Goal: Task Accomplishment & Management: Manage account settings

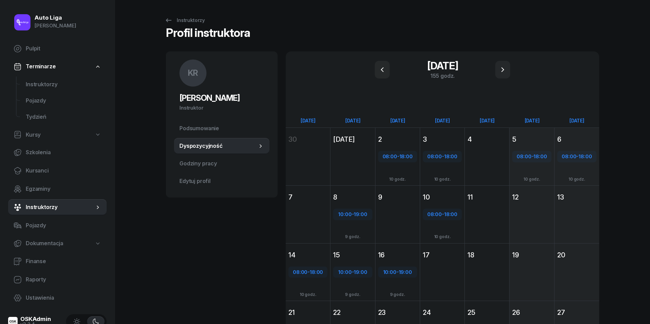
click at [483, 29] on div "Profil instruktora" at bounding box center [382, 35] width 433 height 16
click at [42, 83] on span "Instruktorzy" at bounding box center [63, 84] width 75 height 9
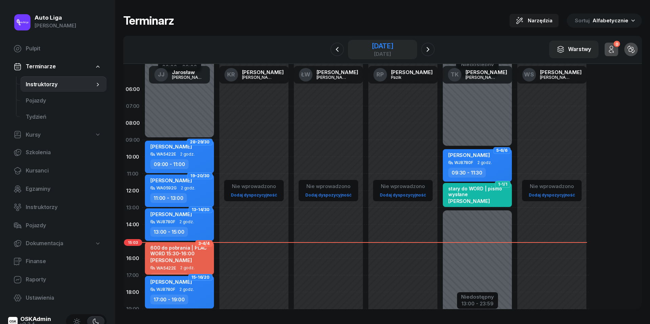
click at [376, 47] on div "[DATE]" at bounding box center [382, 46] width 22 height 7
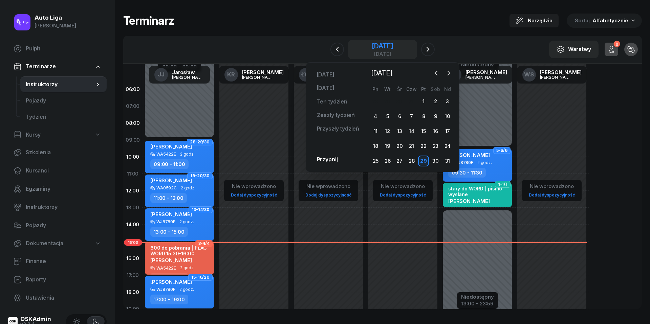
click at [376, 47] on div "[DATE]" at bounding box center [382, 46] width 22 height 7
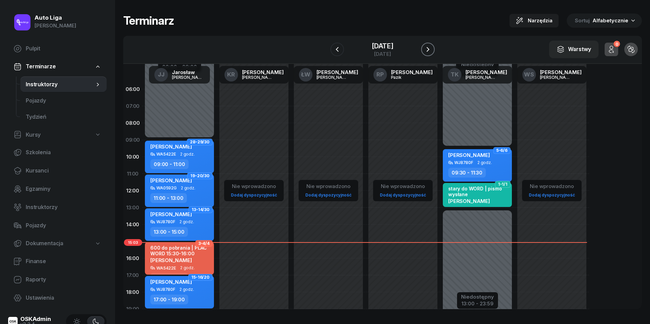
click at [430, 48] on icon "button" at bounding box center [428, 49] width 8 height 8
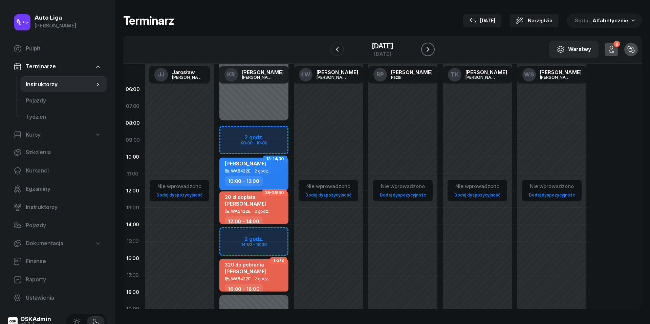
click at [430, 49] on icon "button" at bounding box center [428, 49] width 8 height 8
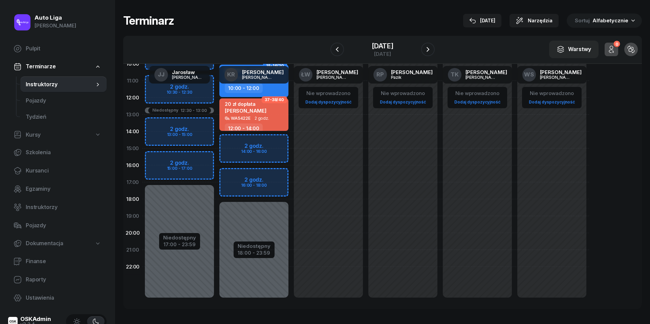
scroll to position [93, 0]
click at [428, 48] on icon "button" at bounding box center [427, 49] width 3 height 5
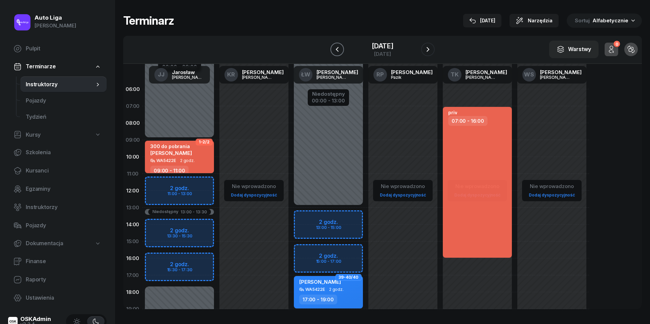
click at [341, 53] on button "button" at bounding box center [337, 50] width 14 height 14
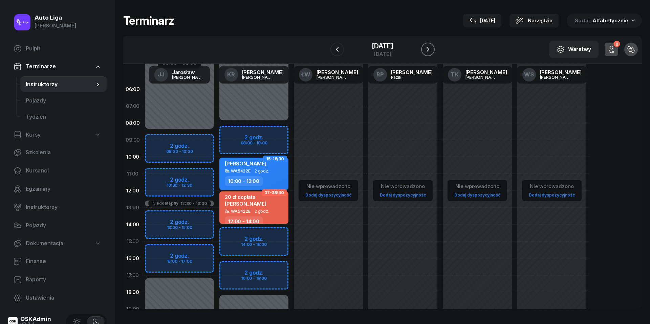
click at [430, 50] on icon "button" at bounding box center [428, 49] width 8 height 8
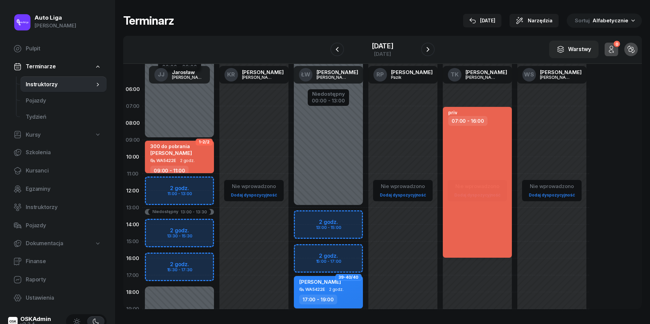
click at [470, 173] on div "priv 07:00 - 16:00" at bounding box center [477, 182] width 69 height 151
click at [470, 149] on div "priv 07:00 - 16:00" at bounding box center [477, 182] width 69 height 151
select select "07"
select select "16"
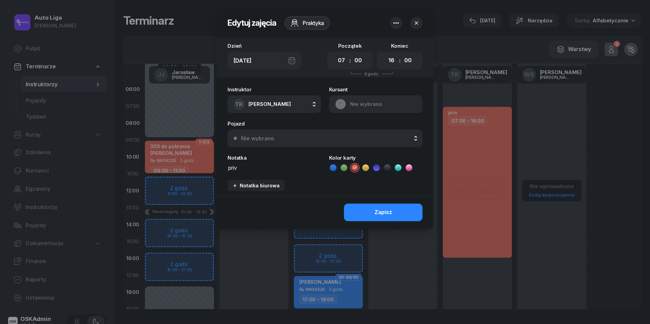
click at [396, 22] on icon "button" at bounding box center [396, 23] width 8 height 8
click at [390, 45] on link "Usuń" at bounding box center [392, 44] width 89 height 17
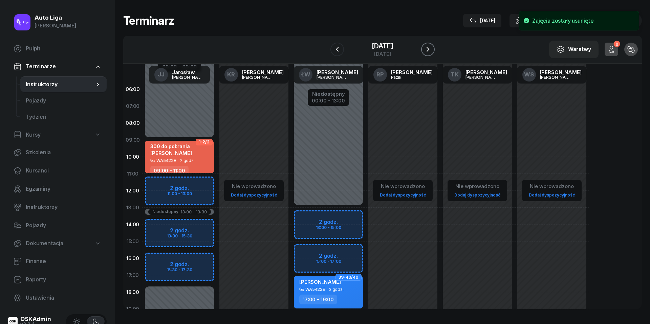
click at [431, 49] on icon "button" at bounding box center [428, 49] width 8 height 8
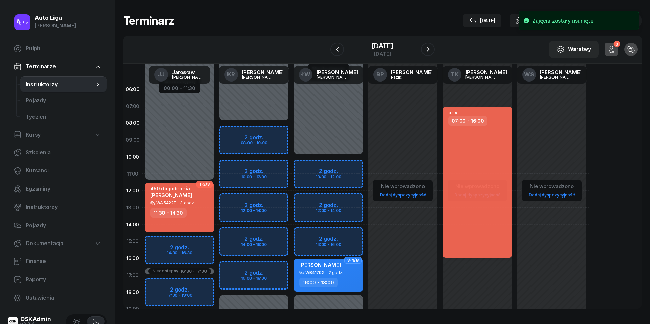
click at [485, 135] on div "priv 07:00 - 16:00" at bounding box center [477, 182] width 69 height 151
select select "07"
select select "16"
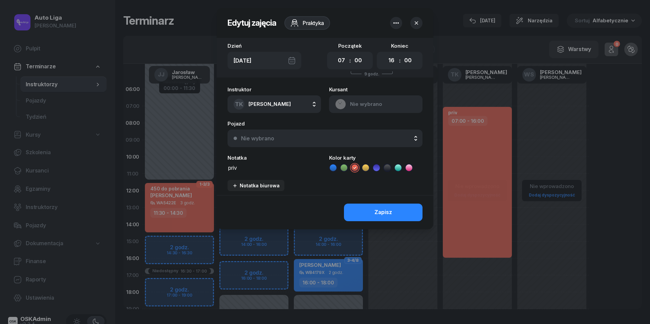
click at [399, 24] on icon "button" at bounding box center [396, 23] width 8 height 8
click at [389, 45] on link "Usuń" at bounding box center [392, 44] width 89 height 17
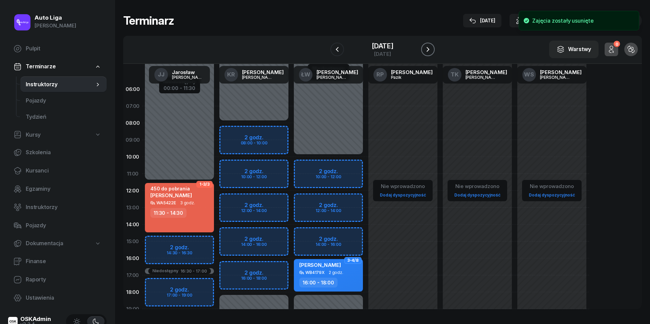
click at [427, 48] on icon "button" at bounding box center [427, 49] width 3 height 5
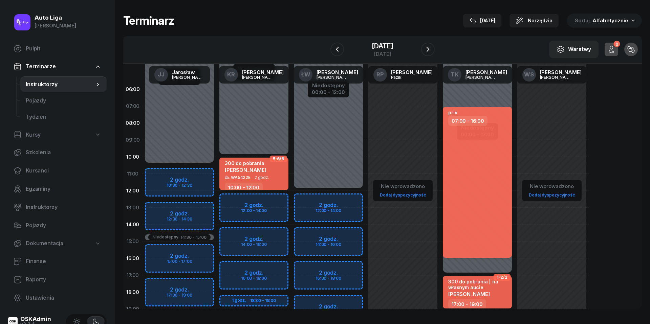
click at [475, 135] on div "priv 07:00 - 16:00" at bounding box center [477, 182] width 69 height 151
select select "07"
select select "16"
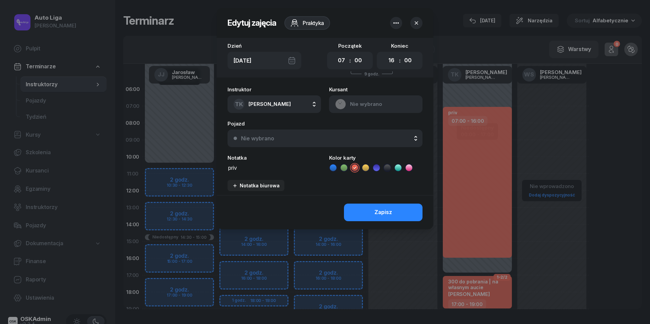
click at [396, 26] on icon "button" at bounding box center [396, 23] width 8 height 8
click at [397, 50] on link "Usuń" at bounding box center [392, 44] width 89 height 17
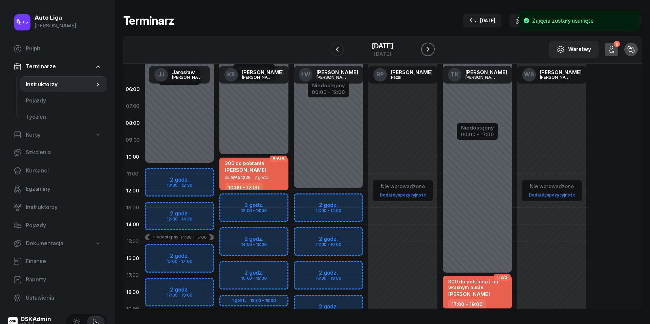
click at [432, 50] on icon "button" at bounding box center [428, 49] width 8 height 8
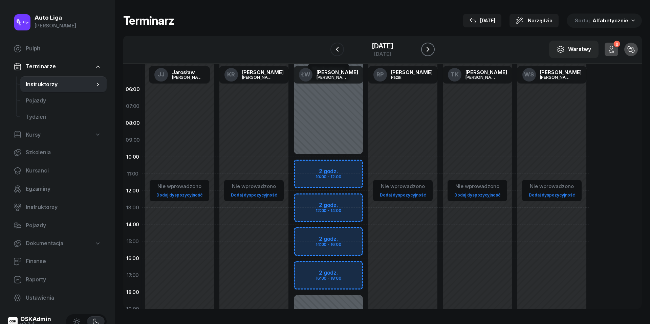
click at [432, 50] on icon "button" at bounding box center [428, 49] width 8 height 8
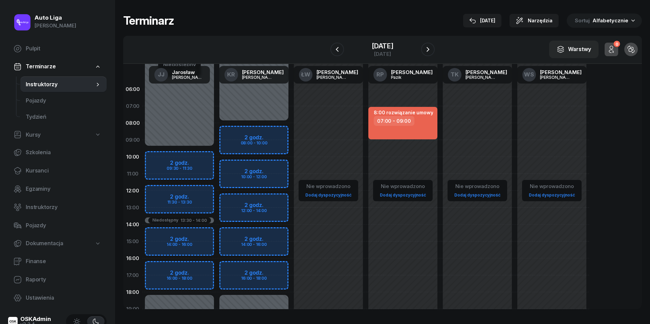
click at [465, 98] on div "Nie wprowadzono Dodaj dyspozycyjność" at bounding box center [477, 241] width 74 height 321
select select "06"
select select "08"
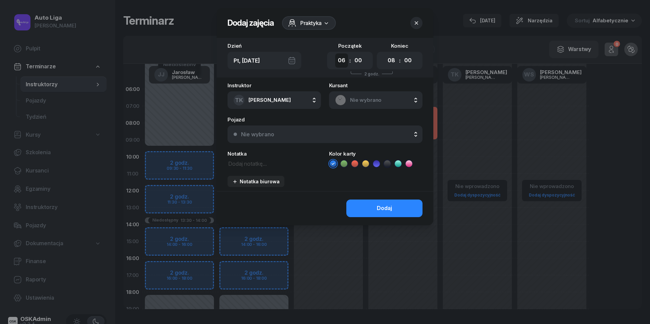
select select "08"
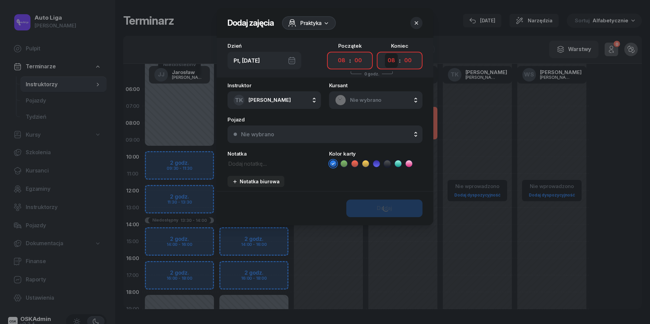
select select "15"
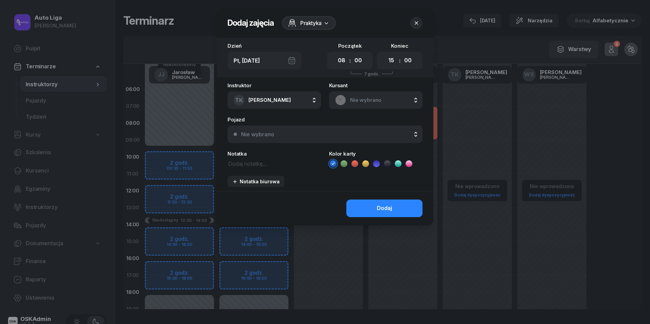
click at [358, 168] on div "Instruktor TK [PERSON_NAME] [PERSON_NAME] KR [PERSON_NAME] ŁW [PERSON_NAME] RP …" at bounding box center [325, 137] width 217 height 108
click at [356, 164] on icon at bounding box center [354, 163] width 7 height 7
click at [283, 162] on textarea at bounding box center [273, 163] width 93 height 8
type textarea "priv"
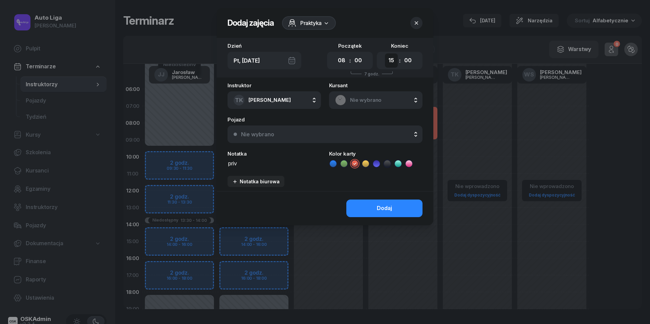
select select "17"
click at [389, 210] on div "Dodaj" at bounding box center [384, 208] width 15 height 9
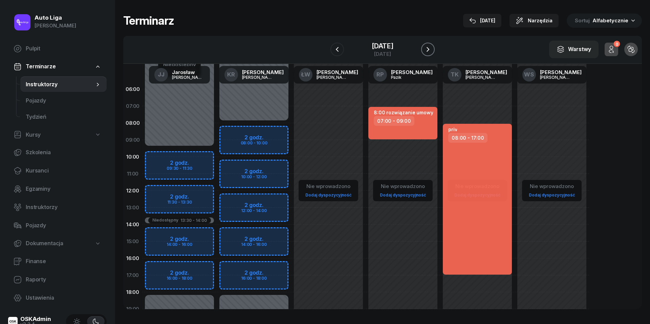
click at [429, 53] on icon "button" at bounding box center [428, 49] width 8 height 8
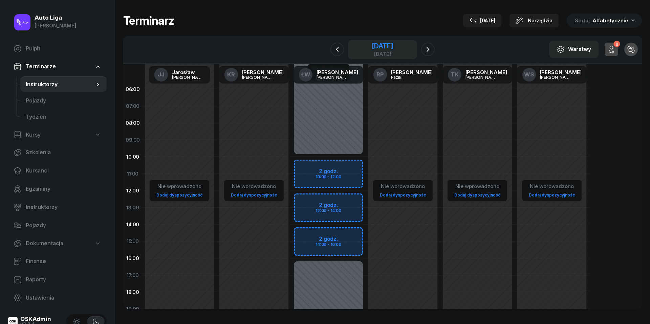
click at [374, 52] on div "[DATE]" at bounding box center [382, 53] width 22 height 5
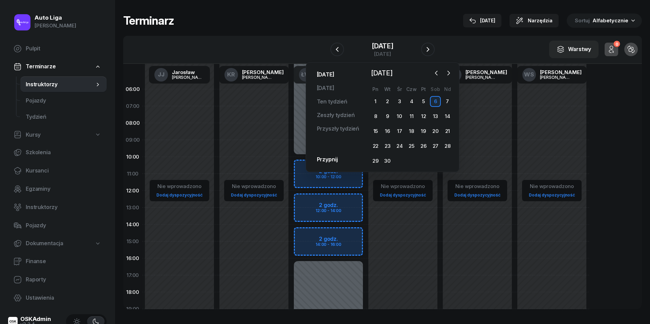
click at [325, 76] on link "[DATE]" at bounding box center [325, 75] width 28 height 14
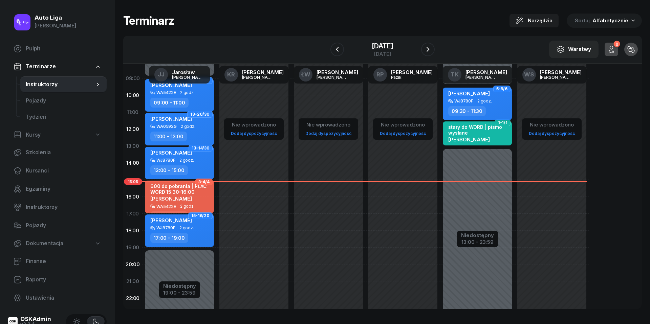
scroll to position [84, 0]
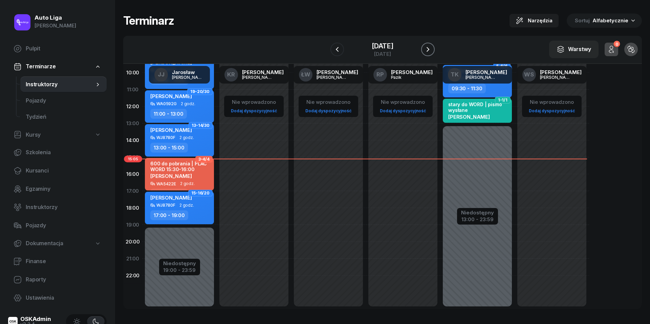
click at [428, 49] on icon "button" at bounding box center [428, 49] width 8 height 8
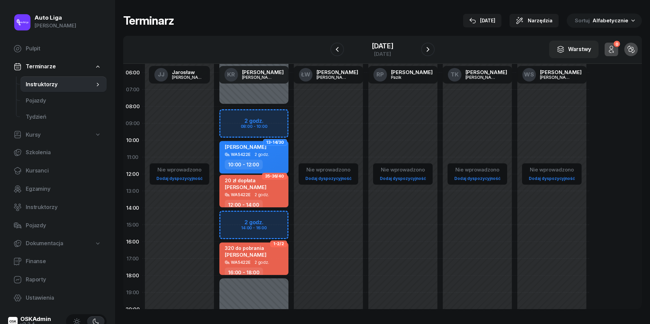
scroll to position [16, 0]
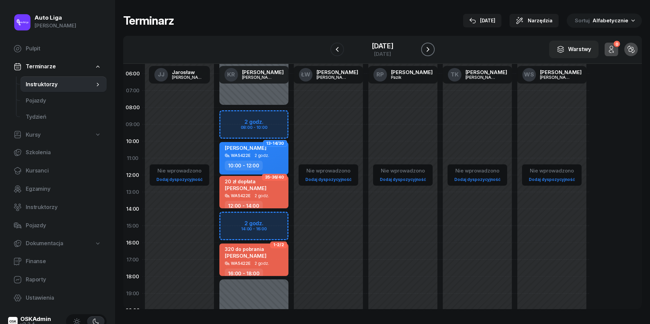
click at [429, 50] on icon "button" at bounding box center [427, 49] width 3 height 5
click at [429, 50] on icon "button" at bounding box center [428, 49] width 8 height 8
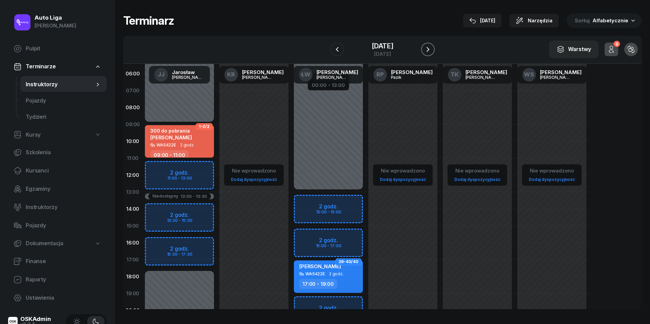
click at [429, 49] on icon "button" at bounding box center [428, 49] width 8 height 8
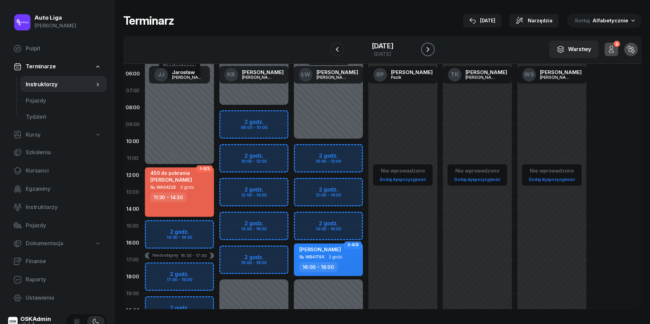
click at [429, 49] on icon "button" at bounding box center [428, 49] width 8 height 8
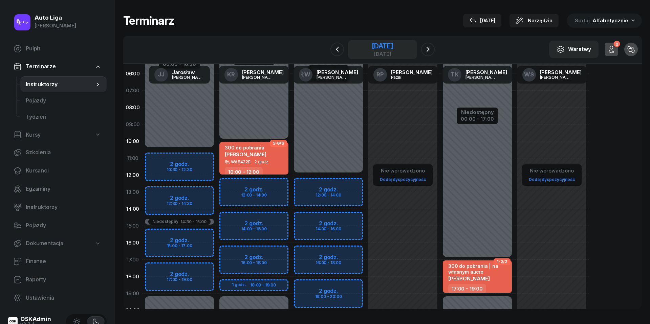
click at [382, 44] on div "[DATE]" at bounding box center [382, 46] width 22 height 7
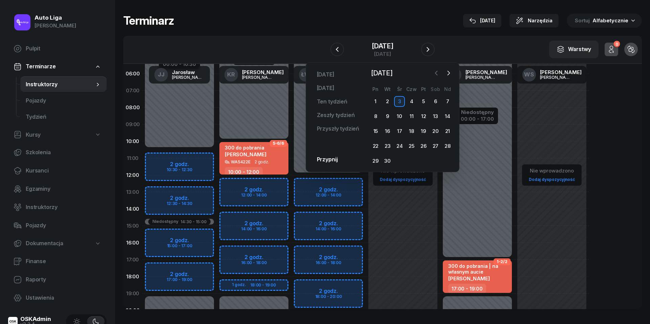
click at [437, 71] on icon "button" at bounding box center [436, 73] width 2 height 4
click at [434, 160] on div "30" at bounding box center [435, 161] width 11 height 11
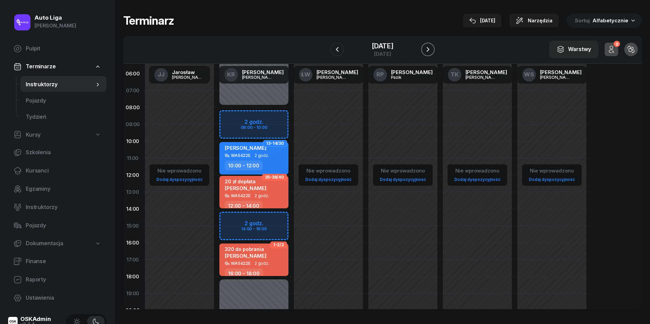
click at [428, 50] on icon "button" at bounding box center [428, 49] width 8 height 8
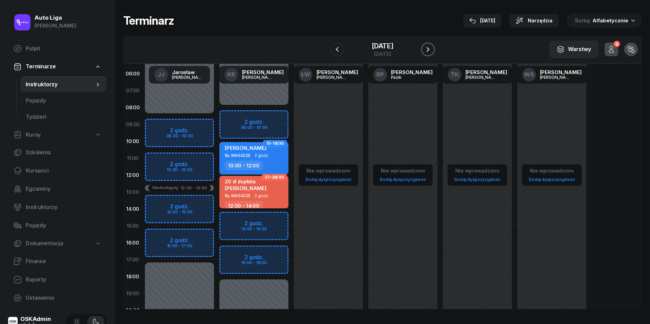
click at [428, 50] on icon "button" at bounding box center [427, 49] width 3 height 5
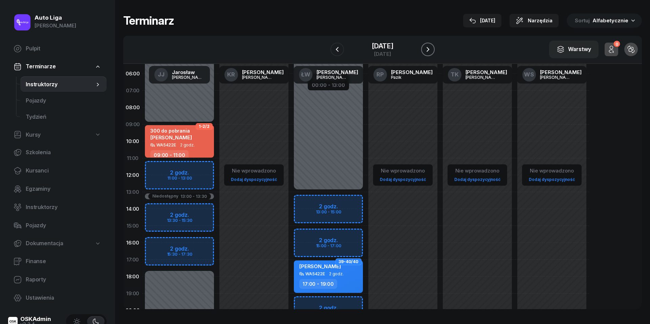
click at [428, 50] on icon "button" at bounding box center [427, 49] width 3 height 5
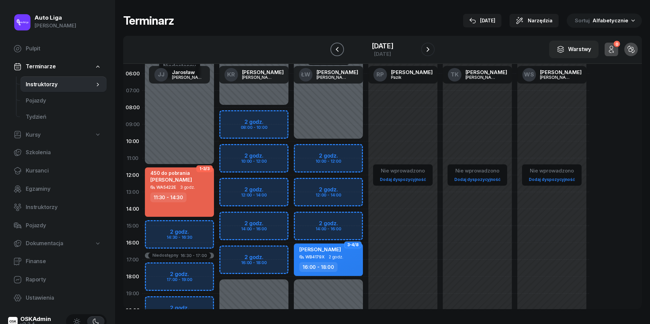
click at [334, 49] on icon "button" at bounding box center [337, 49] width 8 height 8
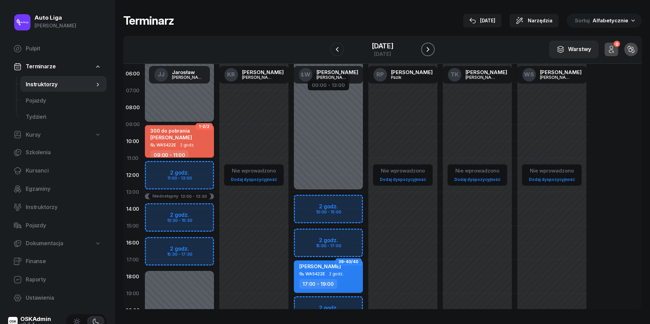
click at [428, 48] on icon "button" at bounding box center [428, 49] width 8 height 8
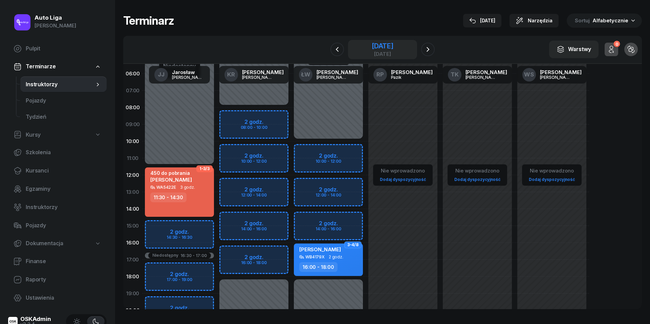
click at [383, 48] on div "[DATE]" at bounding box center [382, 46] width 22 height 7
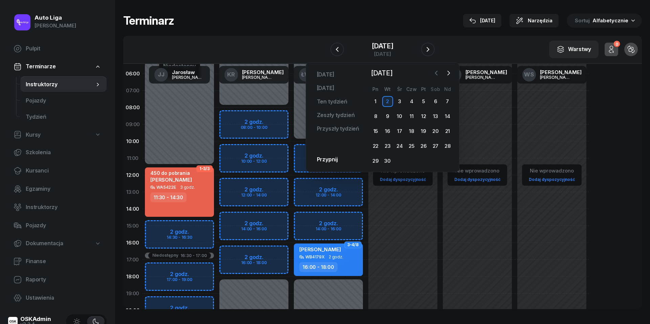
click at [438, 76] on button "button" at bounding box center [436, 73] width 10 height 10
click at [447, 158] on div "31" at bounding box center [447, 161] width 11 height 11
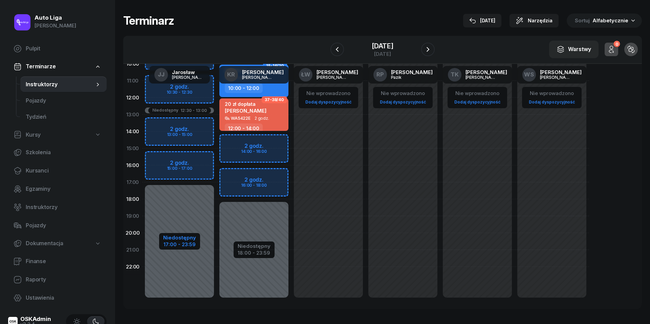
scroll to position [93, 0]
click at [180, 242] on div "17:00 - 23:59" at bounding box center [179, 244] width 33 height 7
select select "08"
select select "30"
select select "12"
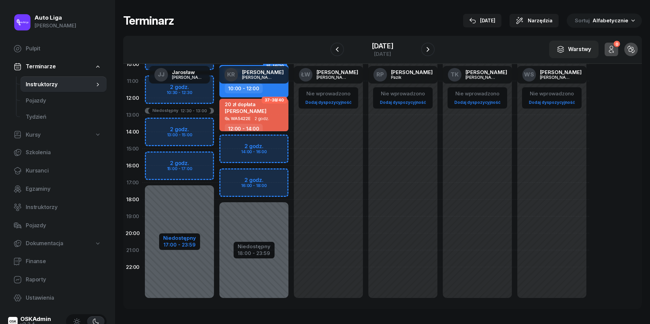
select select "30"
select select "13"
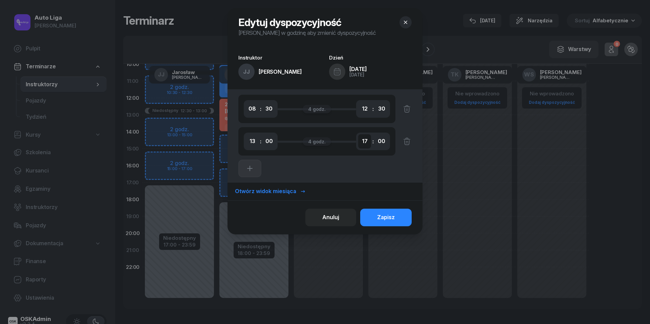
select select "19"
click at [394, 219] on div "Zapisz" at bounding box center [386, 217] width 18 height 9
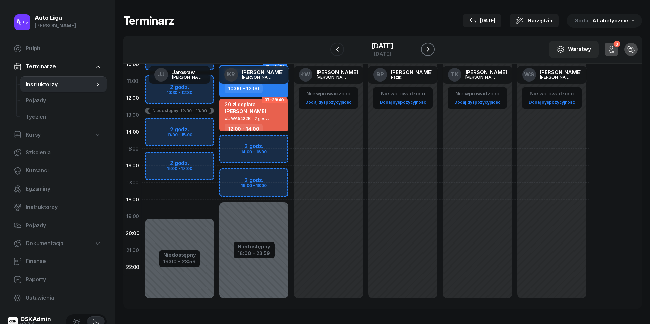
click at [425, 49] on icon "button" at bounding box center [428, 49] width 8 height 8
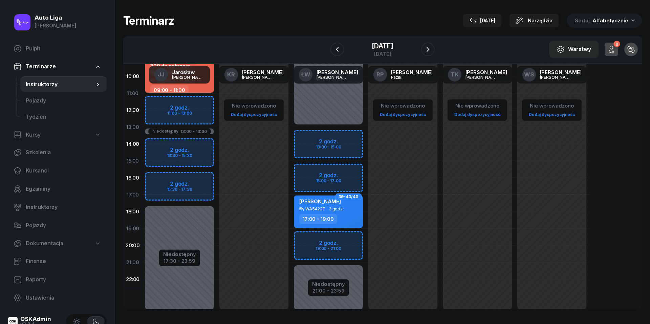
scroll to position [74, 0]
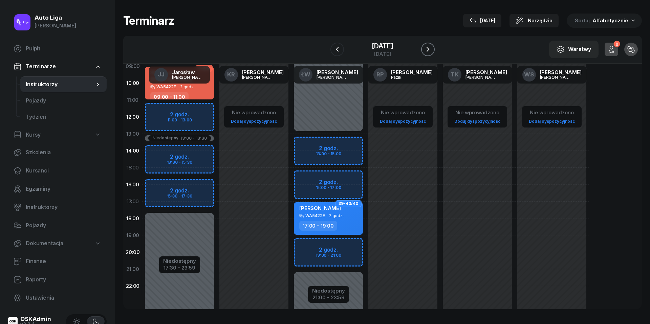
click at [429, 47] on icon "button" at bounding box center [428, 49] width 8 height 8
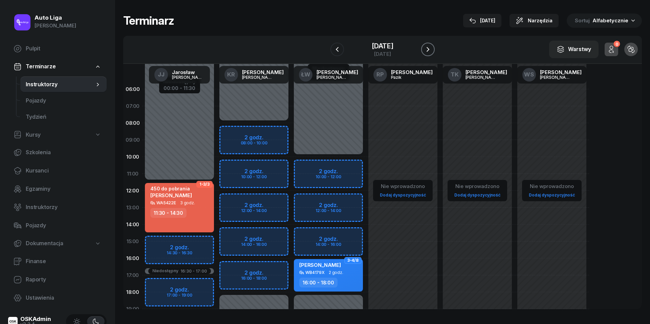
click at [428, 50] on icon "button" at bounding box center [428, 49] width 8 height 8
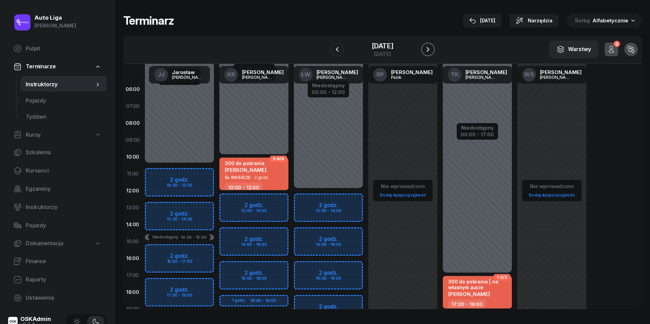
click at [428, 50] on icon "button" at bounding box center [428, 49] width 8 height 8
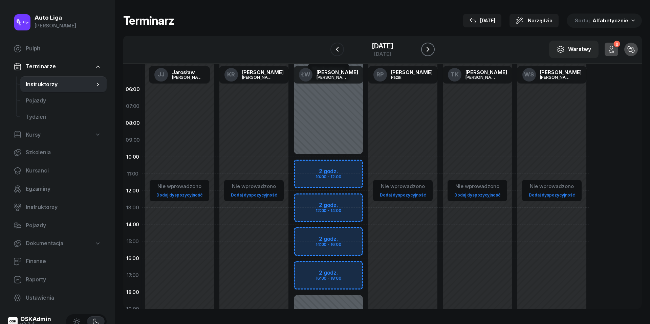
click at [428, 50] on icon "button" at bounding box center [428, 49] width 8 height 8
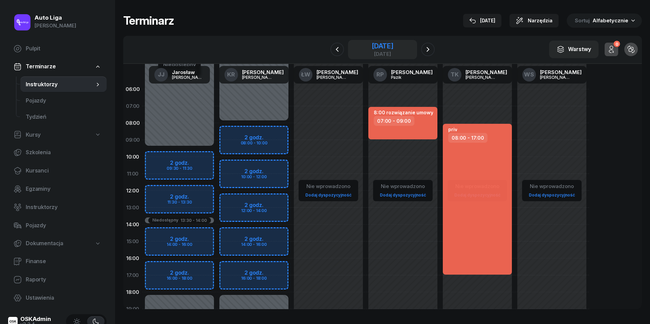
click at [391, 45] on div "[DATE]" at bounding box center [382, 46] width 22 height 7
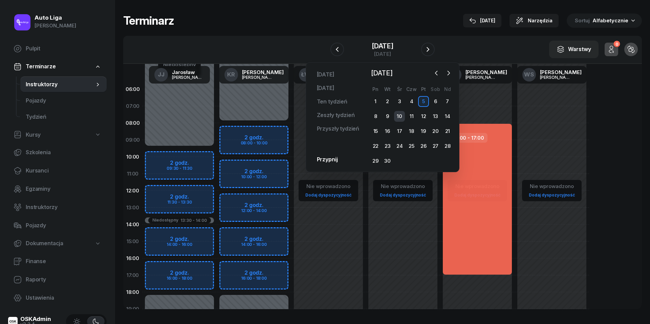
click at [399, 114] on div "10" at bounding box center [399, 116] width 11 height 11
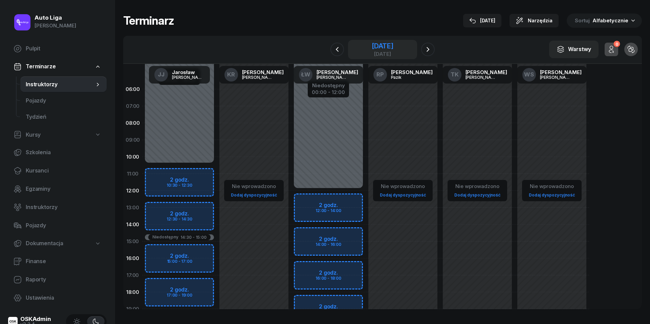
click at [393, 49] on div "[DATE]" at bounding box center [382, 46] width 22 height 7
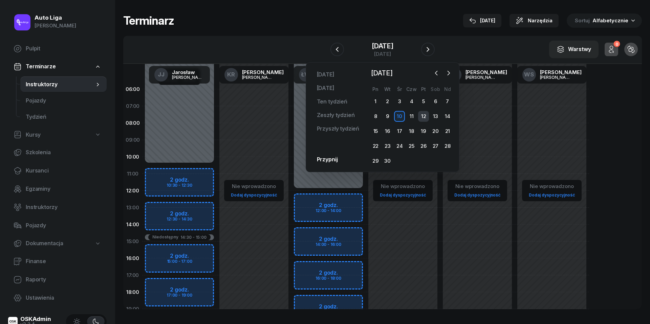
click at [424, 116] on div "12" at bounding box center [423, 116] width 11 height 11
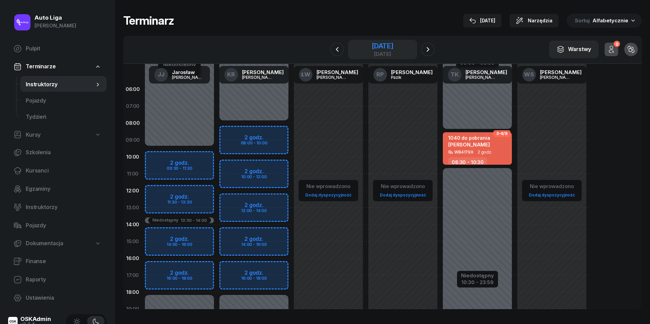
click at [378, 45] on div "[DATE]" at bounding box center [382, 46] width 22 height 7
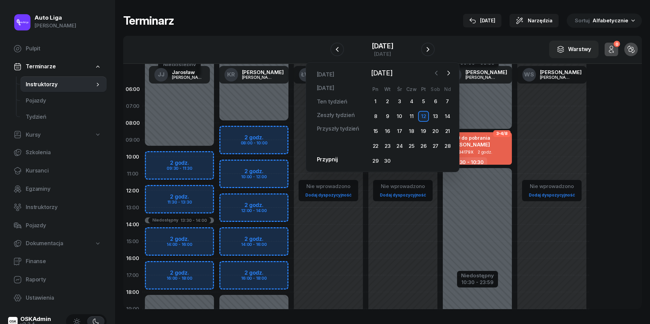
click at [436, 73] on icon "button" at bounding box center [436, 73] width 7 height 7
click at [435, 161] on div "30" at bounding box center [435, 161] width 11 height 11
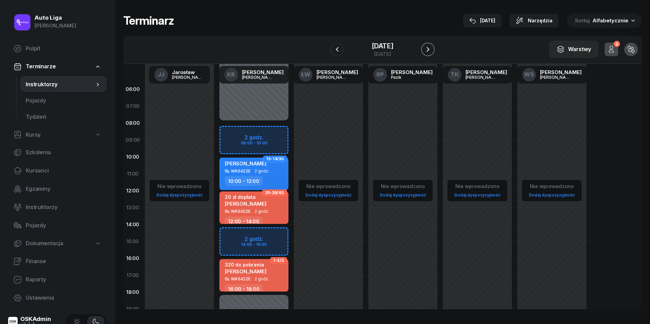
click at [428, 52] on icon "button" at bounding box center [428, 49] width 8 height 8
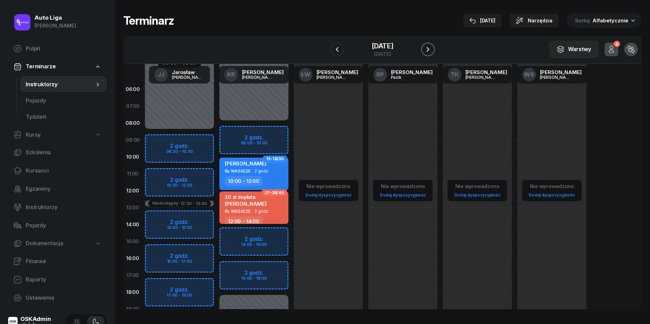
click at [432, 46] on button "button" at bounding box center [428, 50] width 14 height 14
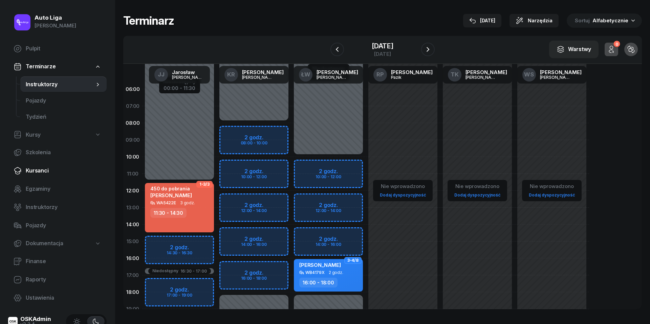
click at [49, 169] on span "Kursanci" at bounding box center [63, 170] width 75 height 9
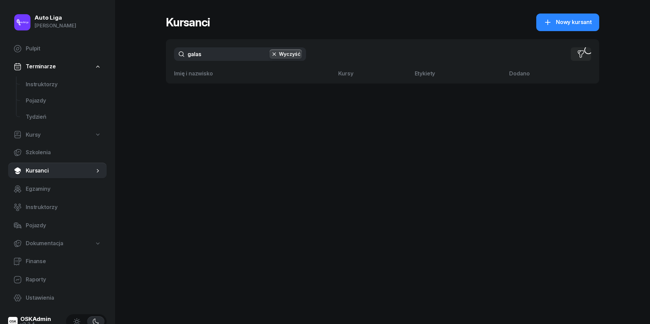
click at [212, 59] on input "galas" at bounding box center [240, 54] width 132 height 14
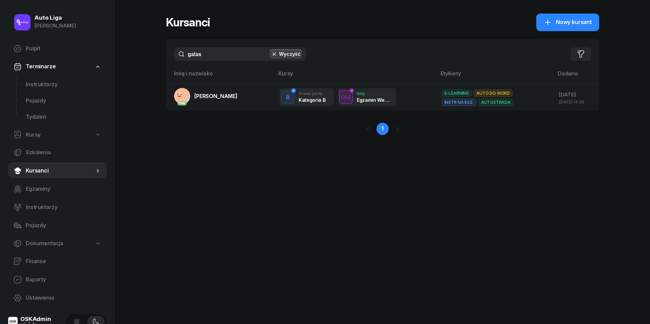
click at [212, 59] on input "galas" at bounding box center [240, 54] width 132 height 14
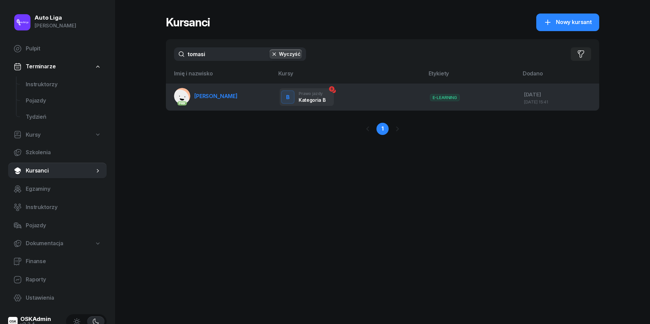
type input "tomasi"
click at [207, 99] on link "PKK [PERSON_NAME]" at bounding box center [206, 96] width 64 height 16
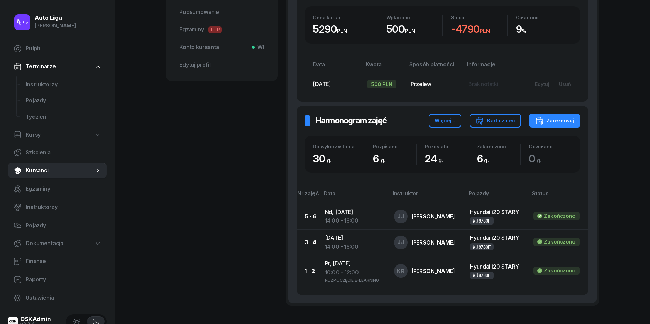
scroll to position [278, 0]
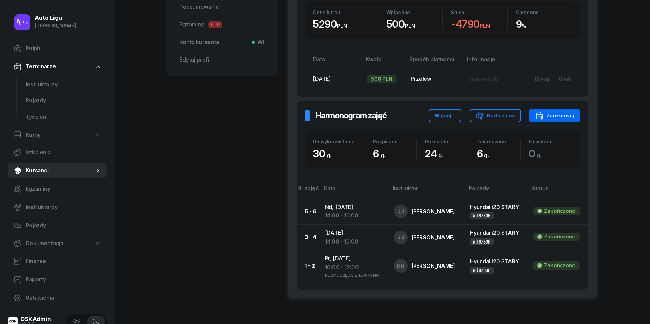
click at [560, 118] on div "Zarezerwuj" at bounding box center [554, 116] width 39 height 8
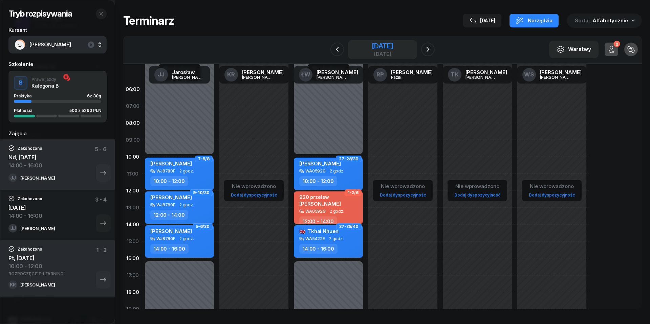
click at [375, 41] on div "[DATE]" at bounding box center [382, 49] width 69 height 19
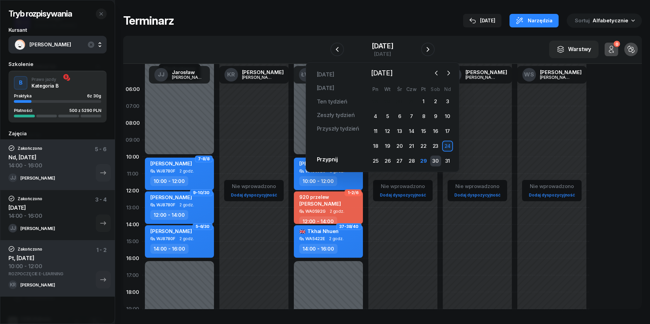
click at [437, 161] on div "30" at bounding box center [435, 161] width 11 height 11
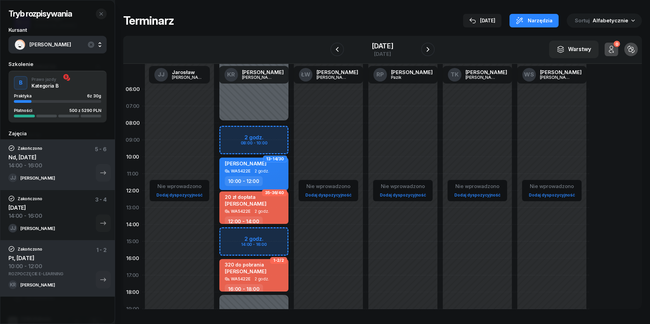
click at [237, 236] on div "Niedostępny 00:00 - 08:00 Niedostępny 18:00 - 23:59 2 godz. 08:00 - 10:00 2 god…" at bounding box center [254, 241] width 74 height 321
select select "14"
select select "16"
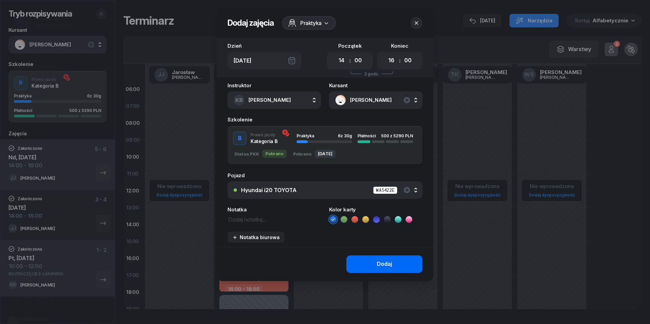
click at [363, 256] on button "Dodaj" at bounding box center [384, 264] width 76 height 18
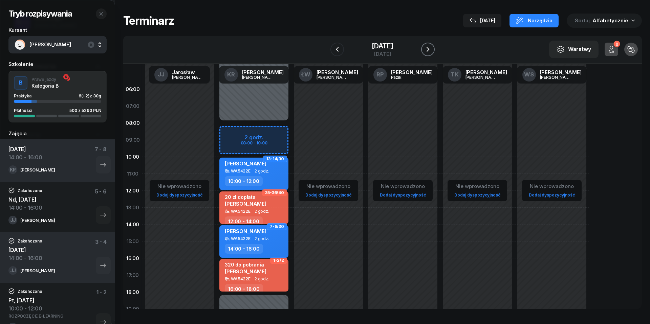
click at [427, 48] on icon "button" at bounding box center [428, 49] width 8 height 8
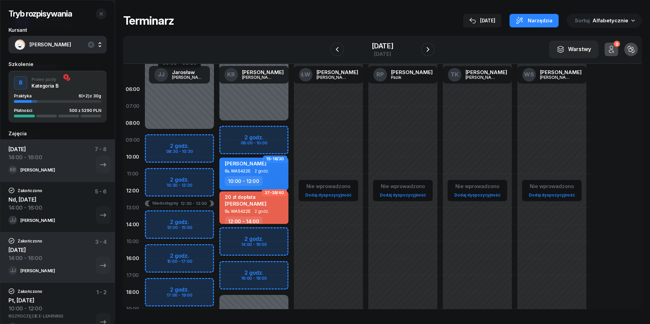
click at [159, 174] on div "Niedostępny 00:00 - 08:30 Niedostępny 19:00 - 23:59 Niedostępny 12:30 - 13:00 2…" at bounding box center [179, 241] width 74 height 321
select select "11"
select select "13"
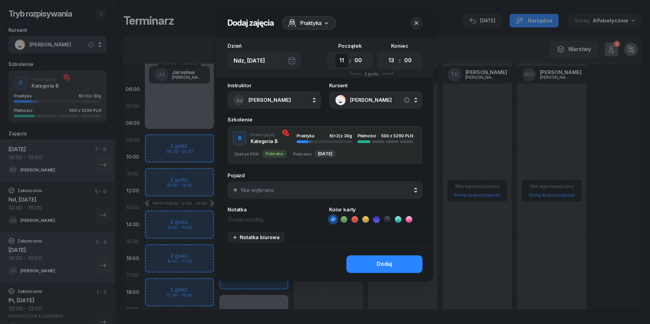
select select "10"
select select "30"
select select "12"
select select "30"
click at [360, 194] on button "Nie wybrano" at bounding box center [324, 190] width 195 height 18
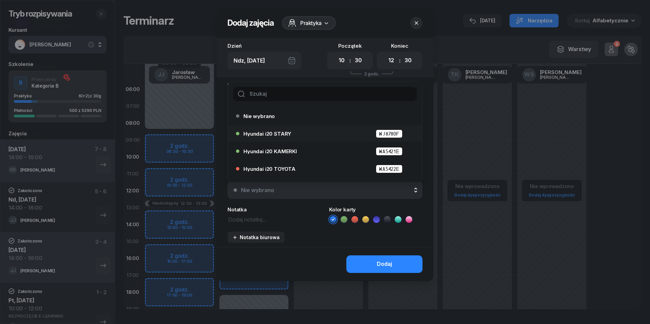
click at [303, 133] on div "Hyundai i20 STARY WJ8780F" at bounding box center [326, 134] width 166 height 8
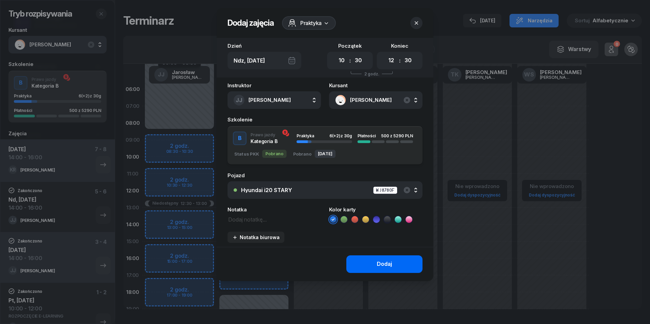
click at [387, 264] on div "Dodaj" at bounding box center [384, 264] width 15 height 9
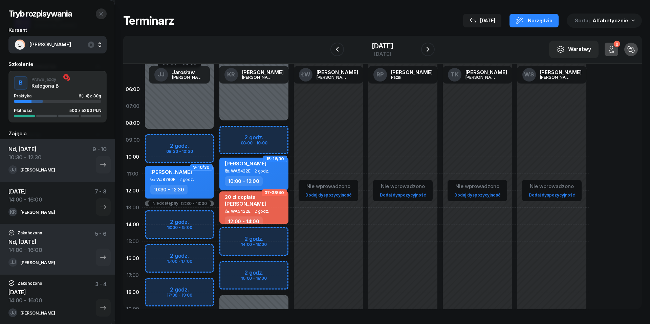
click at [104, 13] on button "button" at bounding box center [101, 13] width 11 height 11
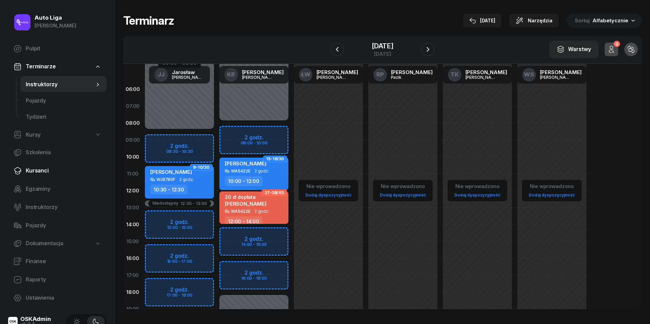
click at [38, 171] on span "Kursanci" at bounding box center [63, 170] width 75 height 9
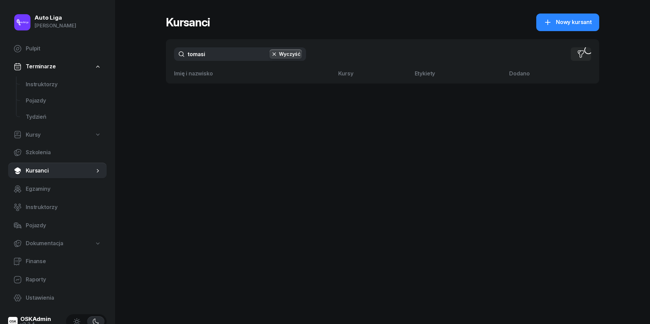
click at [222, 58] on input "tomasi" at bounding box center [240, 54] width 132 height 14
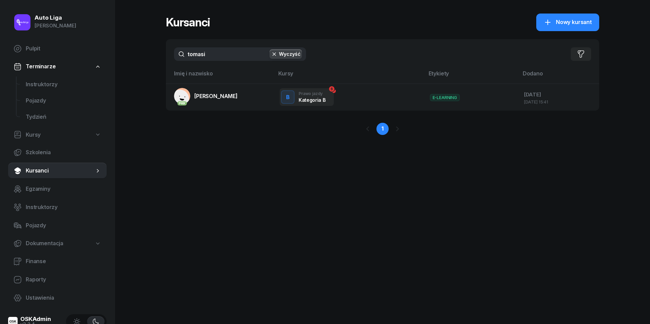
click at [222, 58] on input "tomasi" at bounding box center [240, 54] width 132 height 14
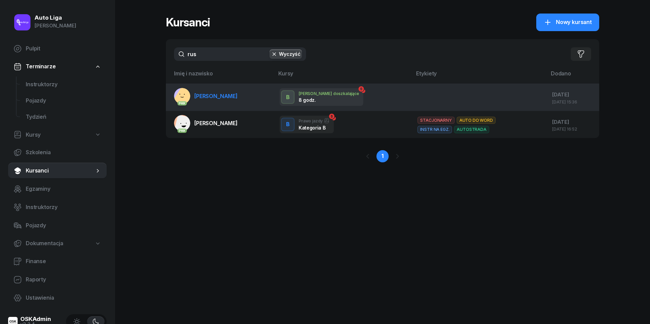
type input "rus"
click at [227, 95] on span "[PERSON_NAME]" at bounding box center [215, 96] width 43 height 7
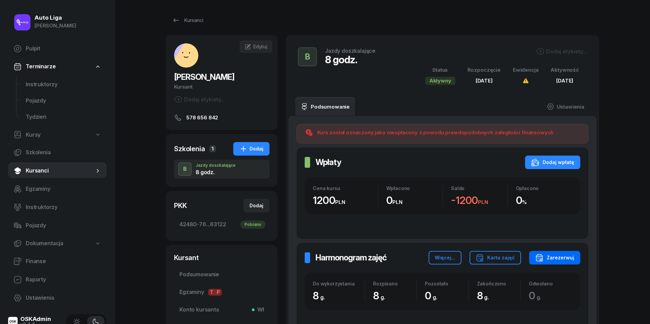
click at [549, 261] on div "Zarezerwuj" at bounding box center [554, 258] width 39 height 8
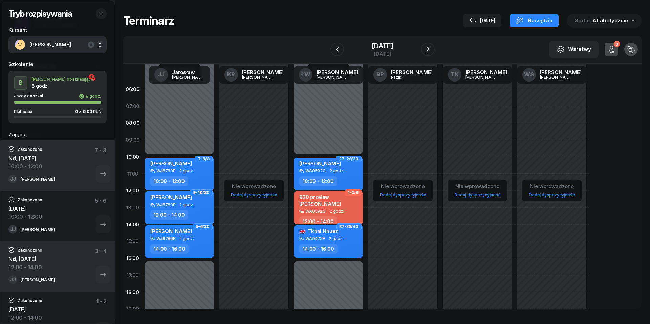
click at [383, 37] on div "W Wybierz [PERSON_NAME] KR [PERSON_NAME] ŁW [PERSON_NAME] RP [PERSON_NAME] TK […" at bounding box center [382, 50] width 518 height 28
click at [383, 45] on div "[DATE]" at bounding box center [382, 46] width 22 height 7
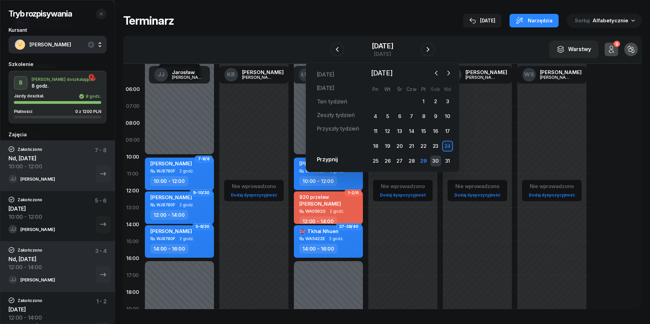
click at [435, 160] on div "30" at bounding box center [435, 161] width 11 height 11
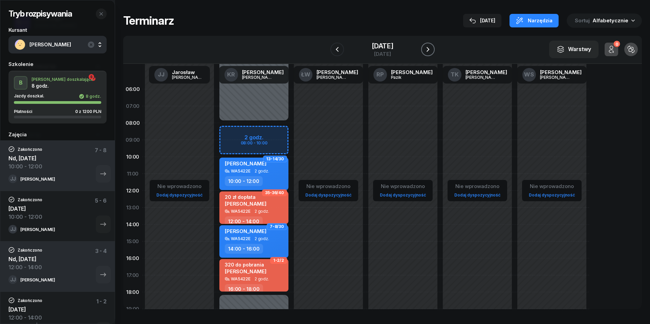
click at [428, 48] on icon "button" at bounding box center [427, 49] width 3 height 5
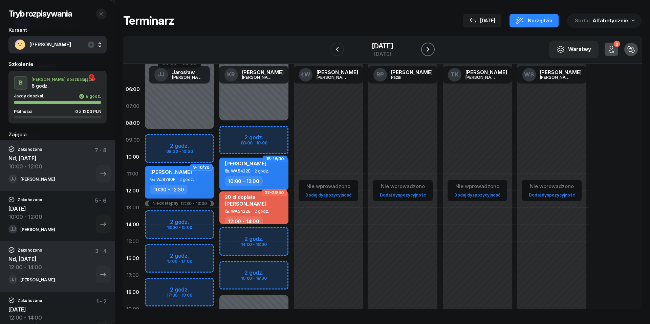
click at [428, 48] on icon "button" at bounding box center [428, 49] width 8 height 8
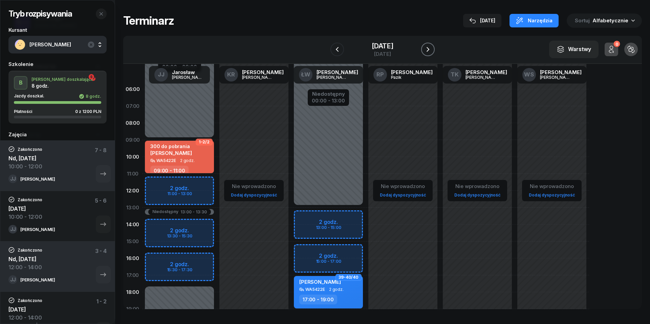
click at [428, 48] on icon "button" at bounding box center [428, 49] width 8 height 8
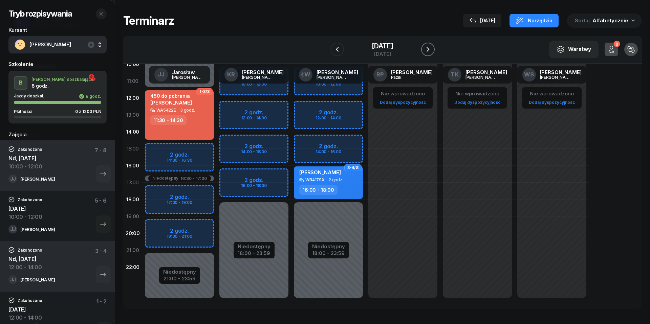
click at [432, 46] on icon "button" at bounding box center [428, 49] width 8 height 8
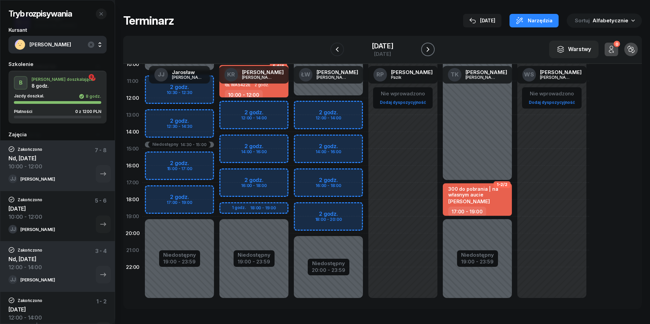
click at [432, 46] on icon "button" at bounding box center [428, 49] width 8 height 8
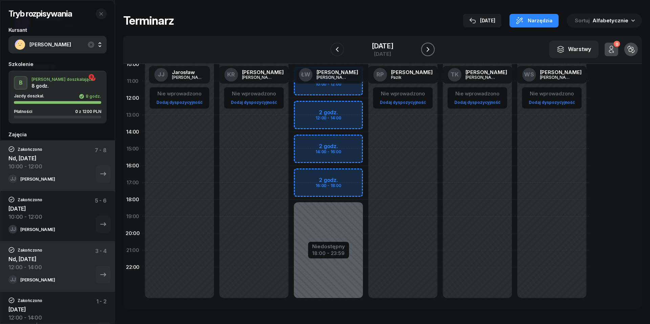
click at [432, 46] on icon "button" at bounding box center [428, 49] width 8 height 8
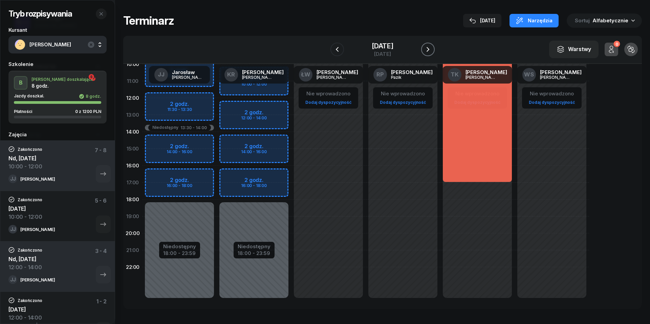
click at [432, 46] on icon "button" at bounding box center [428, 49] width 8 height 8
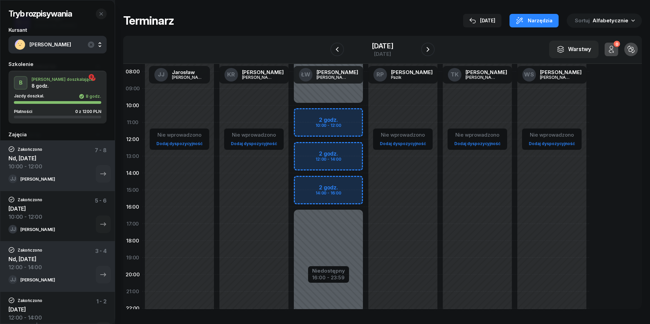
scroll to position [50, 0]
click at [430, 49] on icon "button" at bounding box center [428, 49] width 8 height 8
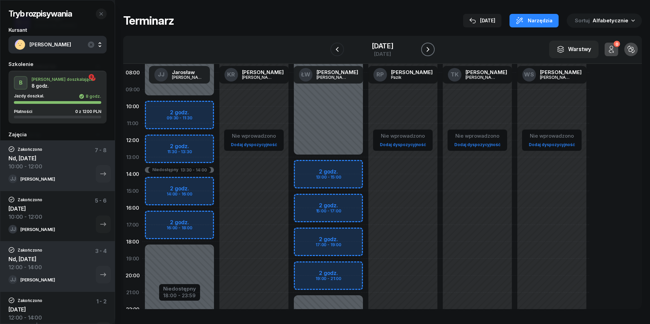
click at [430, 49] on icon "button" at bounding box center [428, 49] width 8 height 8
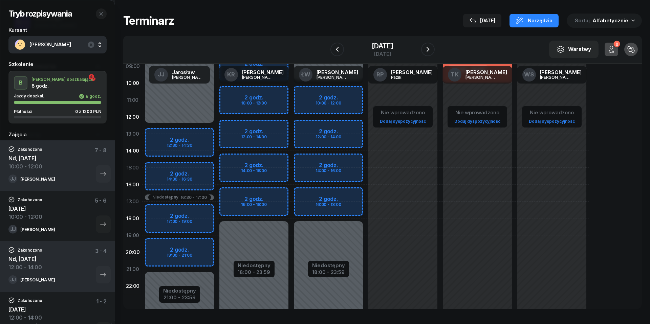
scroll to position [79, 0]
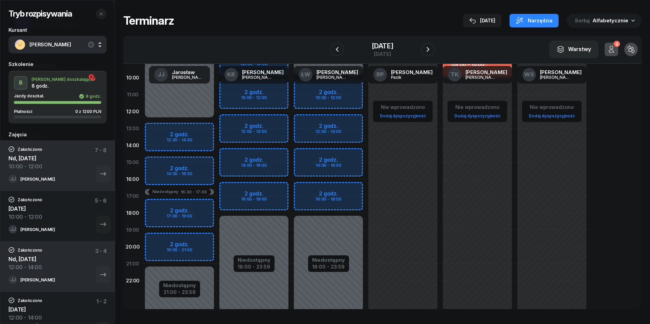
click at [413, 252] on div "Nie wprowadzono Dodaj dyspozycyjność" at bounding box center [402, 162] width 74 height 321
select select "20"
select select "22"
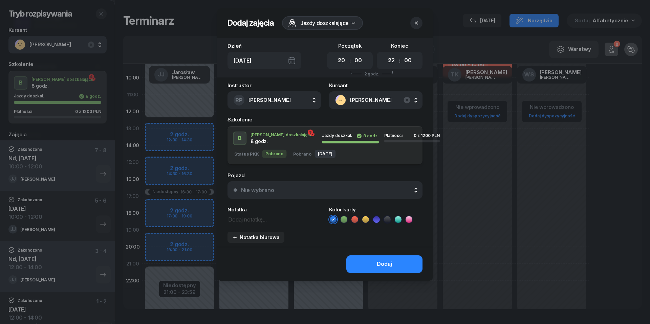
click at [419, 24] on icon "button" at bounding box center [416, 23] width 7 height 7
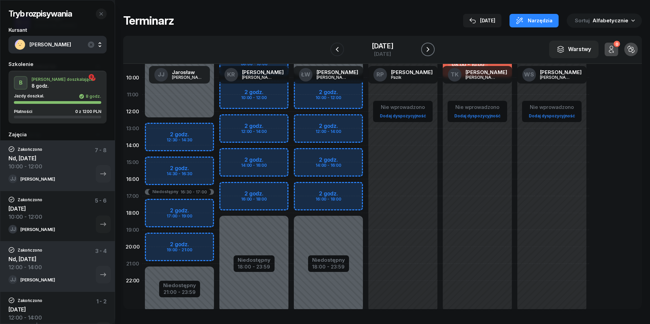
click at [426, 47] on icon "button" at bounding box center [428, 49] width 8 height 8
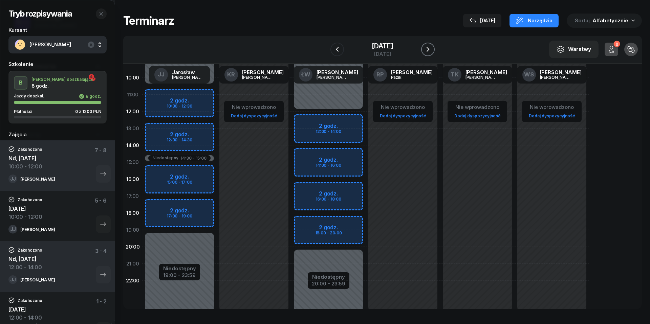
click at [428, 47] on icon "button" at bounding box center [428, 49] width 8 height 8
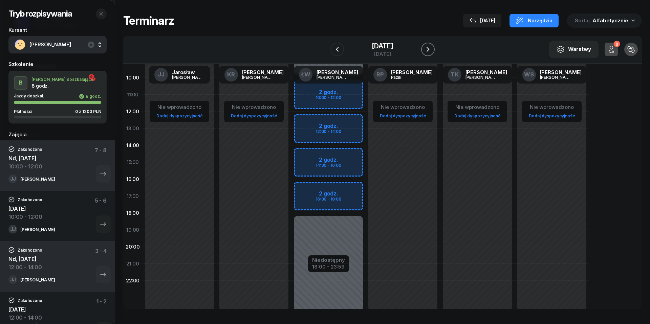
click at [428, 47] on icon "button" at bounding box center [427, 49] width 3 height 5
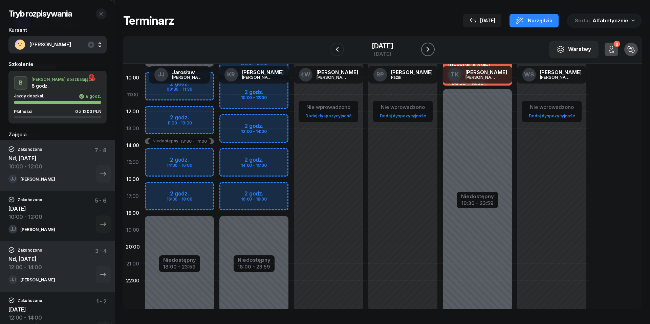
click at [428, 47] on icon "button" at bounding box center [428, 49] width 8 height 8
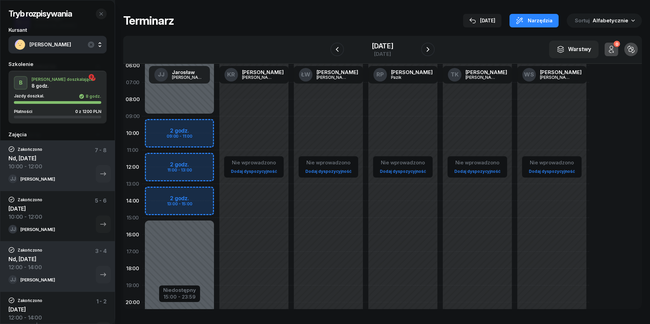
scroll to position [14, 0]
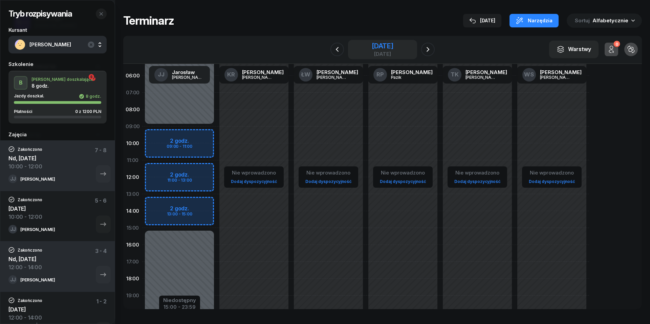
click at [380, 45] on div "[DATE]" at bounding box center [382, 46] width 22 height 7
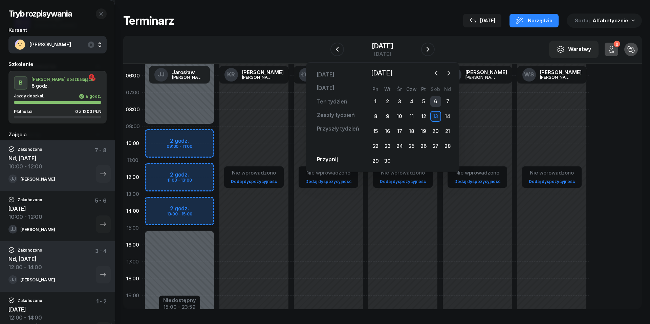
click at [438, 98] on div "6" at bounding box center [435, 101] width 11 height 11
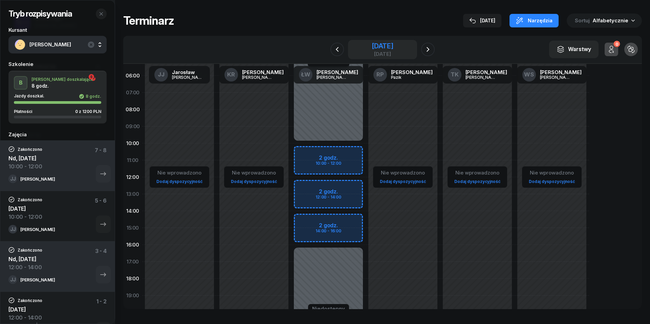
click at [371, 49] on div "[DATE]" at bounding box center [382, 46] width 22 height 7
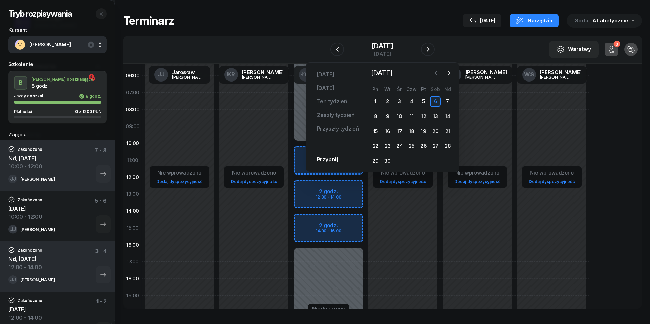
click at [436, 75] on icon "button" at bounding box center [436, 73] width 7 height 7
click at [438, 163] on div "30" at bounding box center [435, 161] width 11 height 11
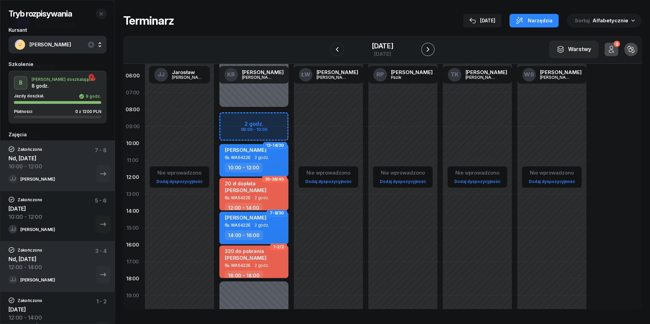
click at [429, 50] on icon "button" at bounding box center [427, 49] width 3 height 5
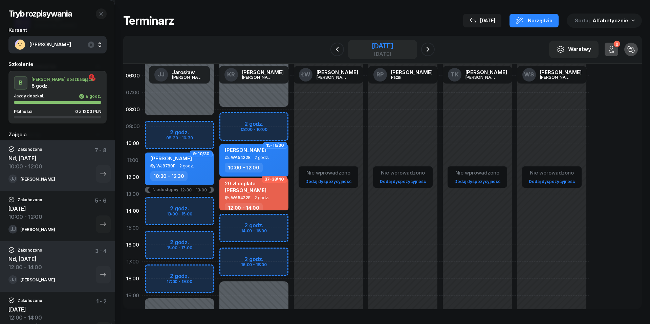
click at [393, 49] on div "[DATE]" at bounding box center [382, 46] width 22 height 7
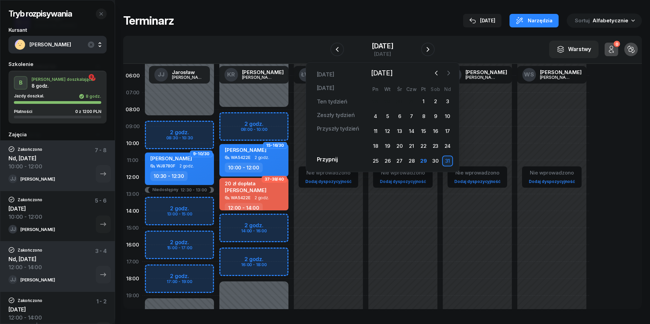
click at [447, 72] on icon "button" at bounding box center [448, 73] width 7 height 7
click at [437, 111] on div "13" at bounding box center [435, 116] width 11 height 11
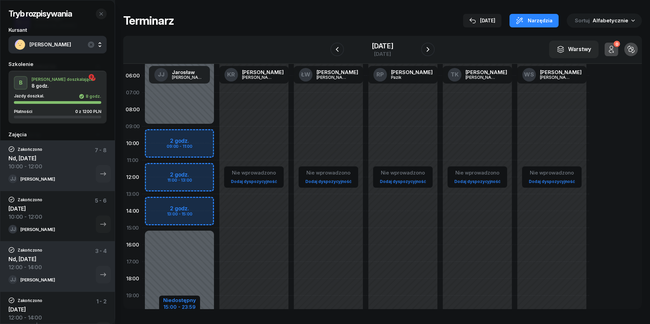
click at [180, 300] on div "Niedostępny" at bounding box center [179, 300] width 33 height 5
select select "09"
select select "15"
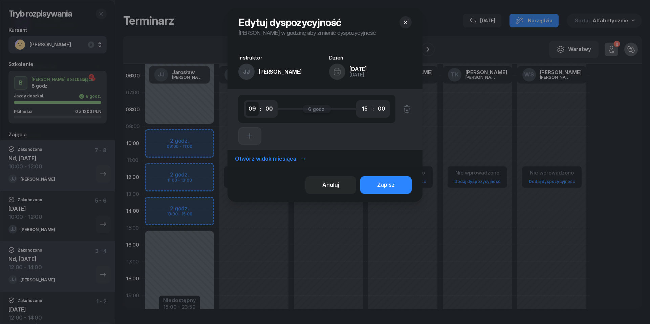
select select "08"
select select "30"
select select "12"
select select "30"
click at [253, 137] on icon "button" at bounding box center [250, 136] width 8 height 8
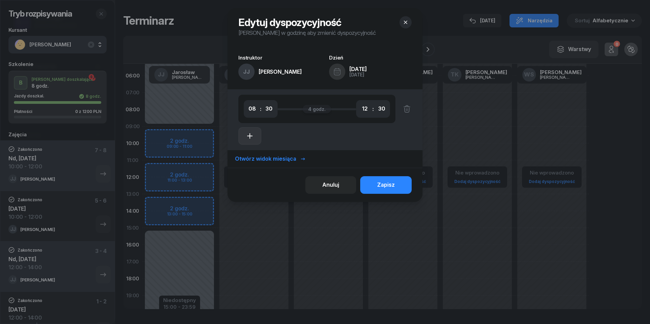
select select "12"
select select "30"
select select "14"
select select "30"
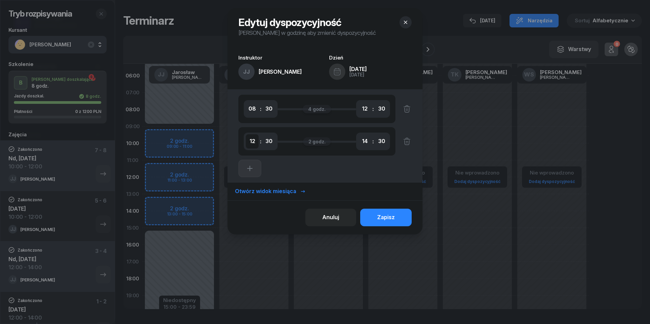
select select "13"
select select "00"
select select "19"
select select "00"
click at [389, 221] on div "Zapisz" at bounding box center [386, 217] width 18 height 9
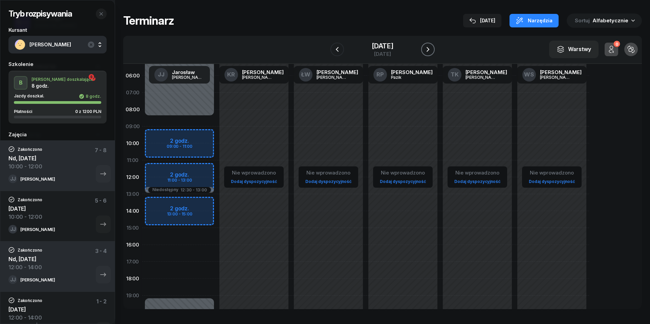
click at [428, 53] on icon "button" at bounding box center [428, 49] width 8 height 8
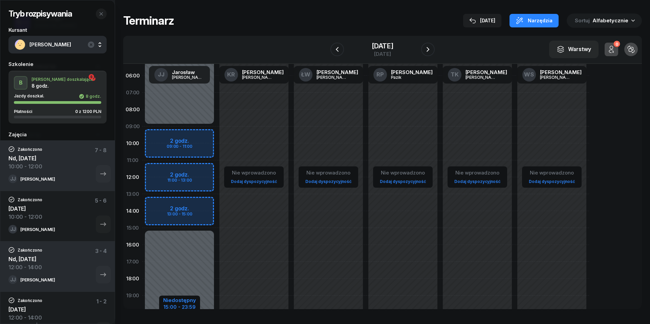
click at [176, 301] on div "Niedostępny" at bounding box center [179, 300] width 33 height 5
select select "09"
select select "15"
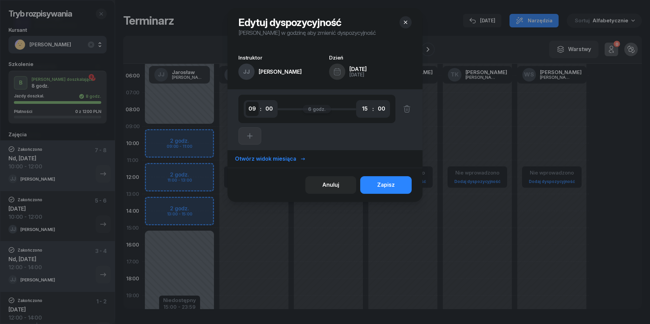
select select "08"
select select "30"
select select "12"
select select "30"
click at [250, 133] on icon "button" at bounding box center [250, 136] width 8 height 8
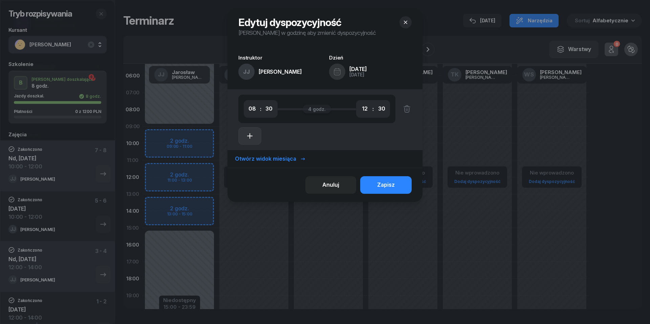
select select "12"
select select "30"
select select "14"
select select "30"
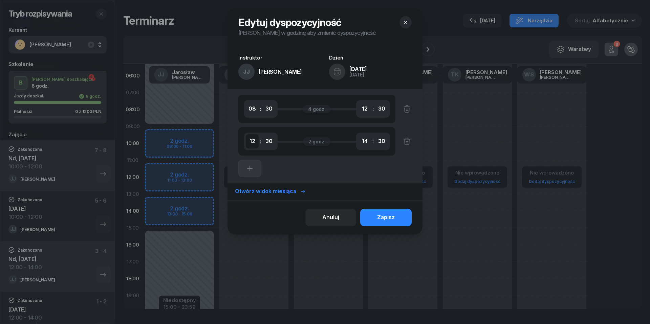
select select "13"
select select "00"
select select "17"
select select "00"
click at [396, 218] on button "Zapisz" at bounding box center [385, 218] width 51 height 18
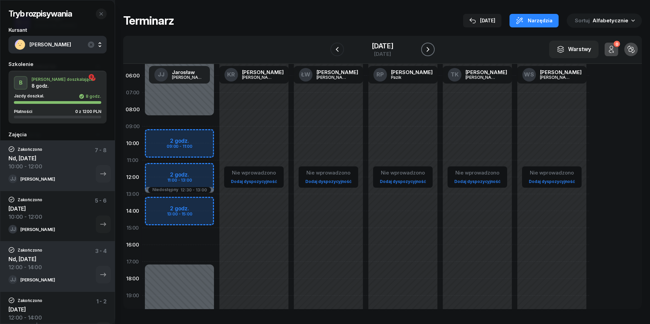
click at [432, 52] on icon "button" at bounding box center [428, 49] width 8 height 8
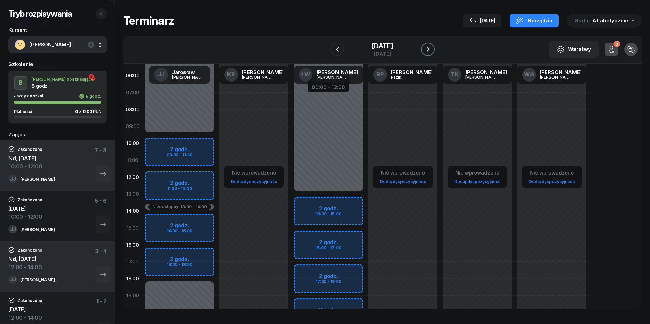
click at [432, 52] on icon "button" at bounding box center [428, 49] width 8 height 8
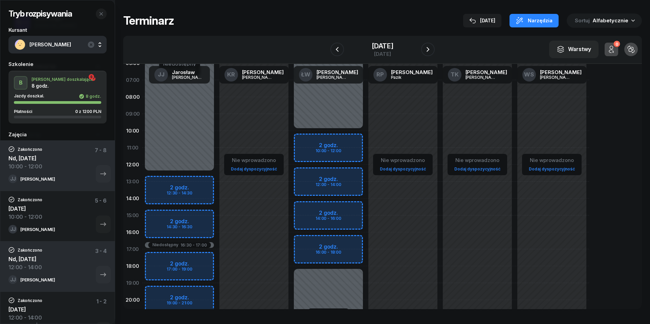
scroll to position [55, 0]
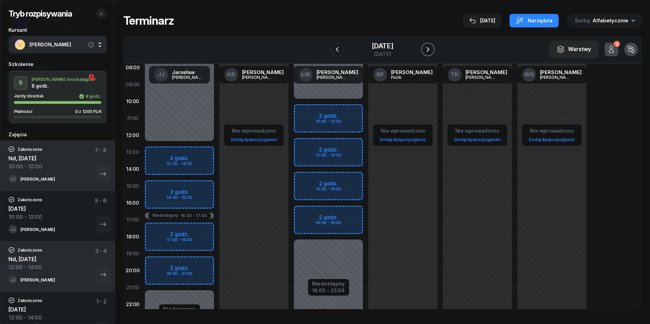
click at [432, 45] on icon "button" at bounding box center [428, 49] width 8 height 8
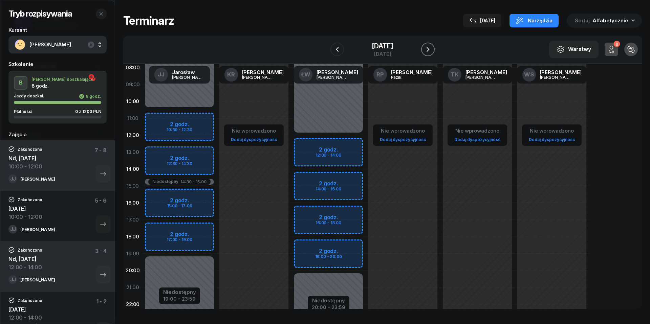
click at [432, 45] on icon "button" at bounding box center [428, 49] width 8 height 8
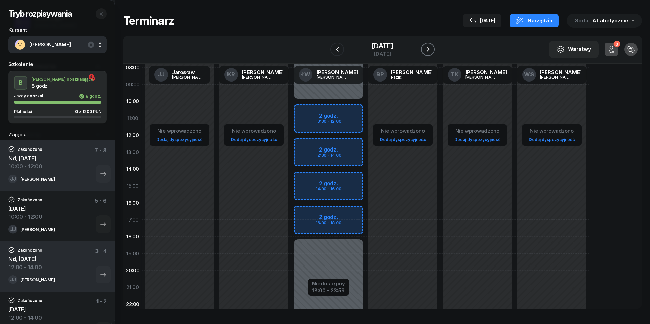
click at [432, 45] on icon "button" at bounding box center [428, 49] width 8 height 8
